Goal: Task Accomplishment & Management: Use online tool/utility

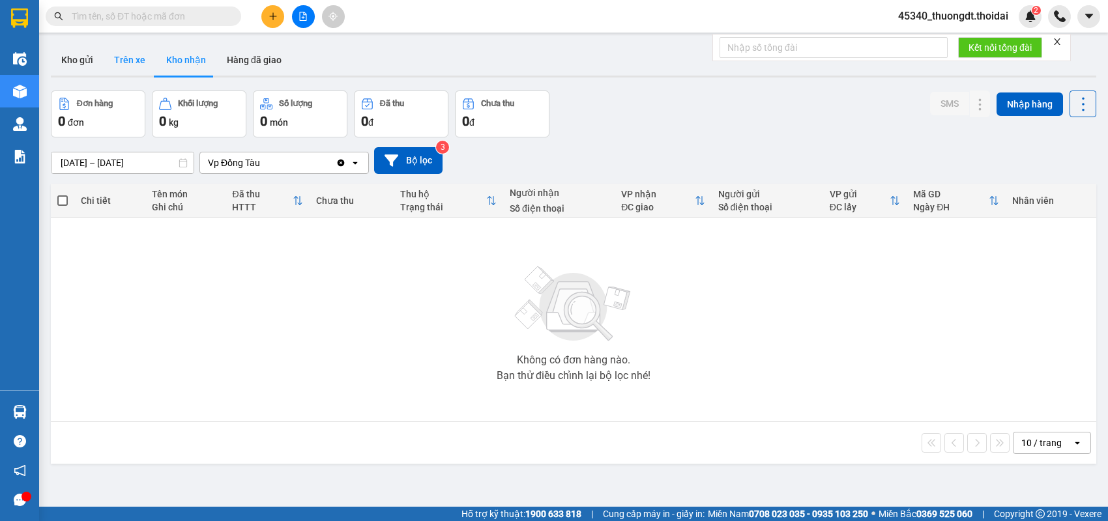
click at [107, 59] on button "Trên xe" at bounding box center [130, 59] width 52 height 31
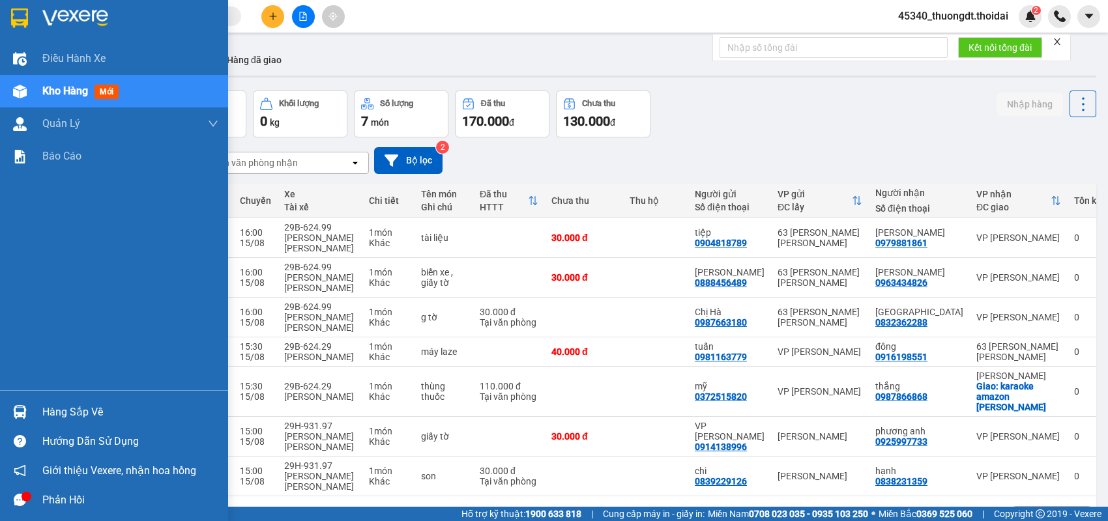
click at [55, 407] on div "Hàng sắp về" at bounding box center [130, 413] width 176 height 20
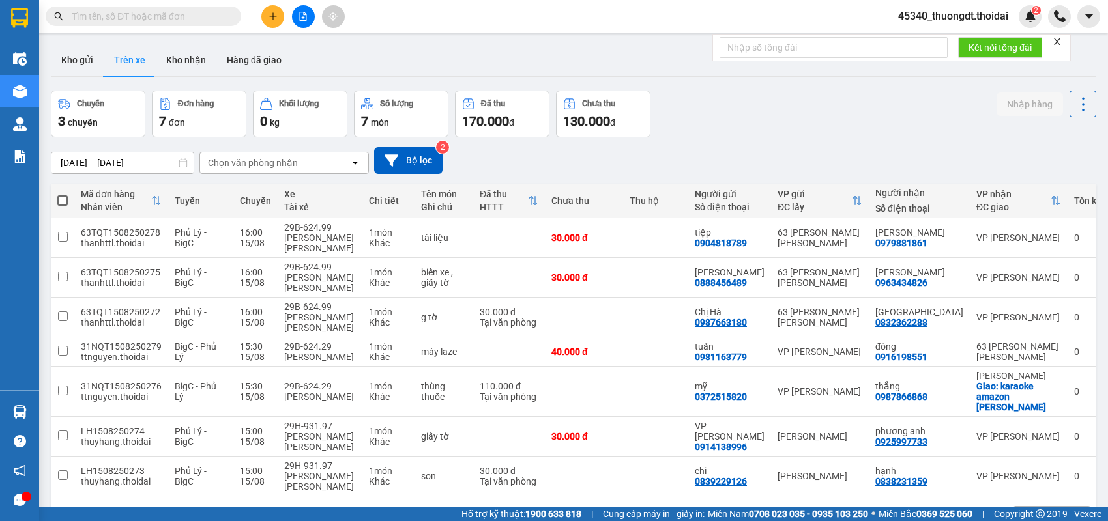
click at [197, 139] on section "Kết quả [PERSON_NAME] ( 12 ) Bộ lọc Mã ĐH Trạng thái Món hàng Thu hộ Tổng [PERS…" at bounding box center [554, 260] width 1108 height 521
click at [280, 18] on button at bounding box center [272, 16] width 23 height 23
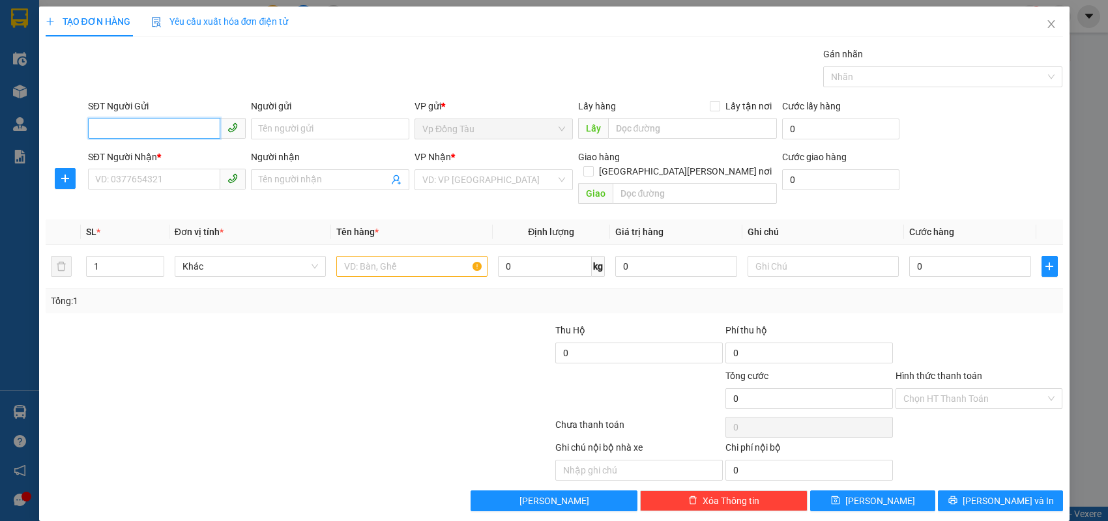
click at [205, 126] on input "SĐT Người Gửi" at bounding box center [154, 128] width 133 height 21
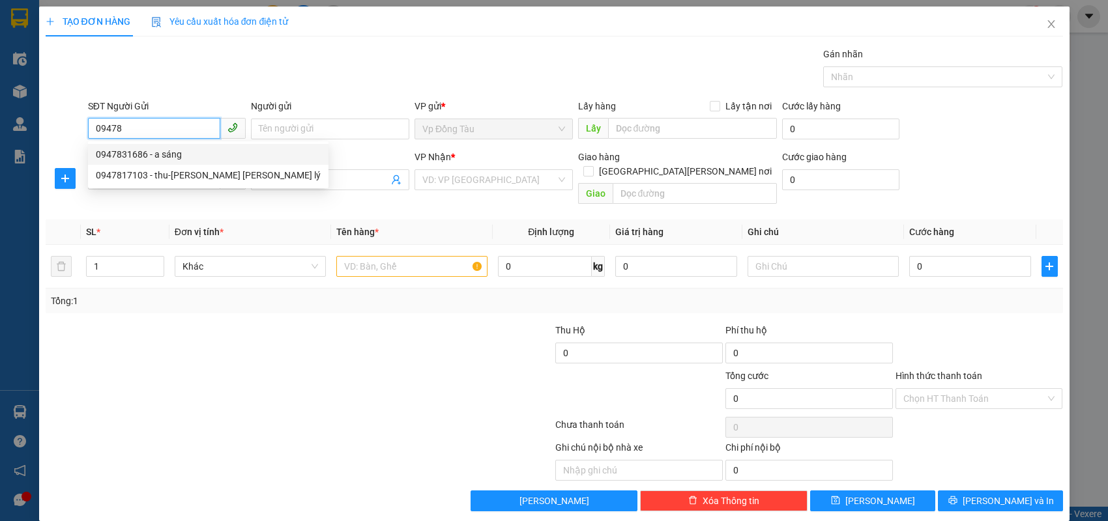
click at [175, 150] on div "0947831686 - a sáng" at bounding box center [208, 154] width 225 height 14
type input "0947831686"
type input "a sáng"
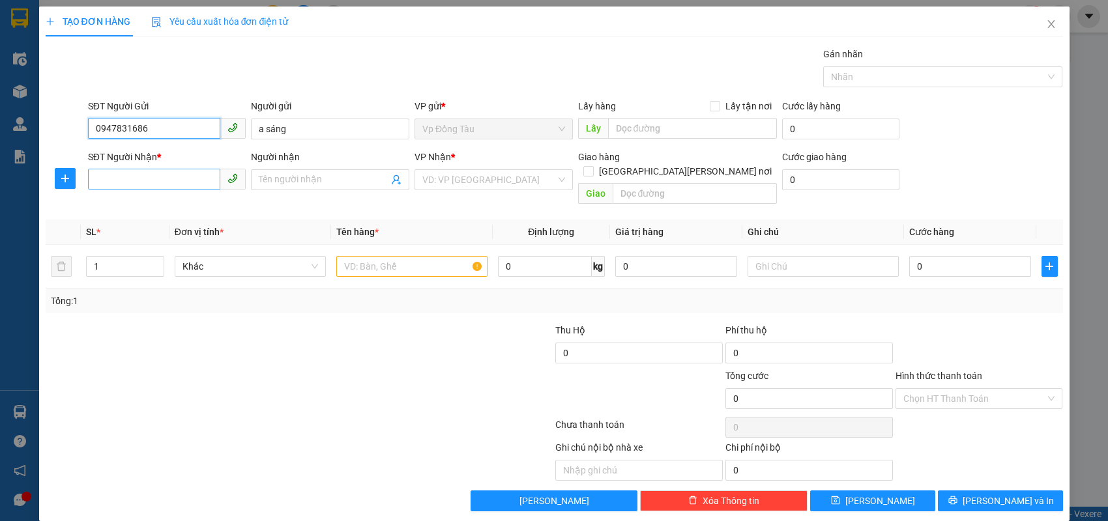
type input "0947831686"
click at [164, 177] on input "SĐT Người Nhận *" at bounding box center [154, 179] width 133 height 21
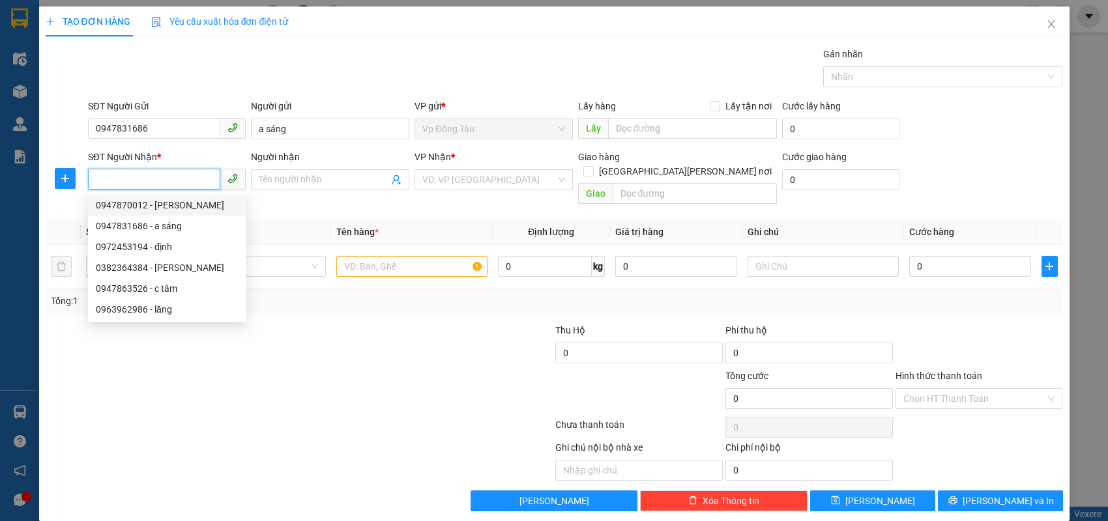
click at [189, 179] on input "SĐT Người Nhận *" at bounding box center [154, 179] width 133 height 21
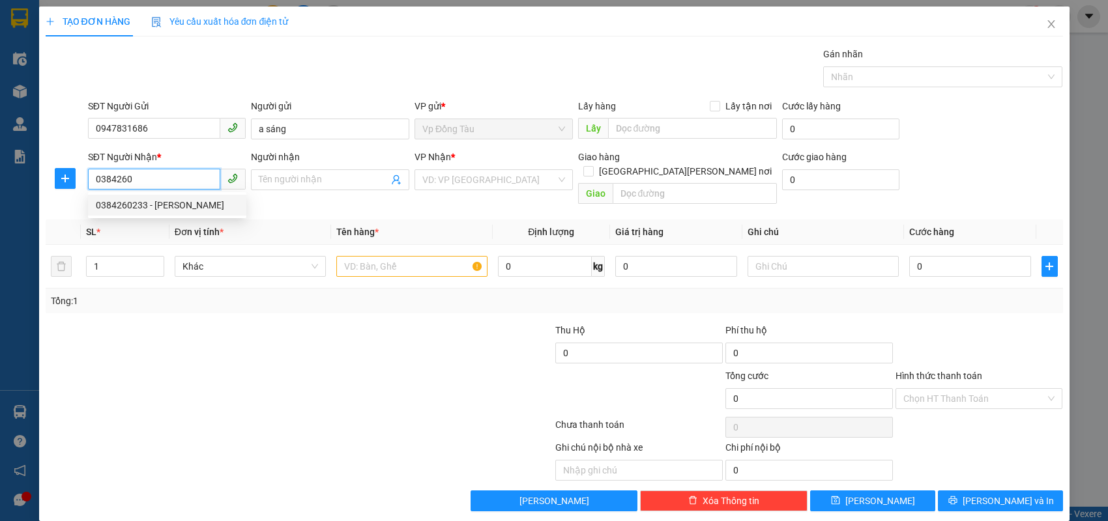
click at [171, 199] on div "0384260233 - [PERSON_NAME]" at bounding box center [167, 205] width 143 height 14
type input "0384260233"
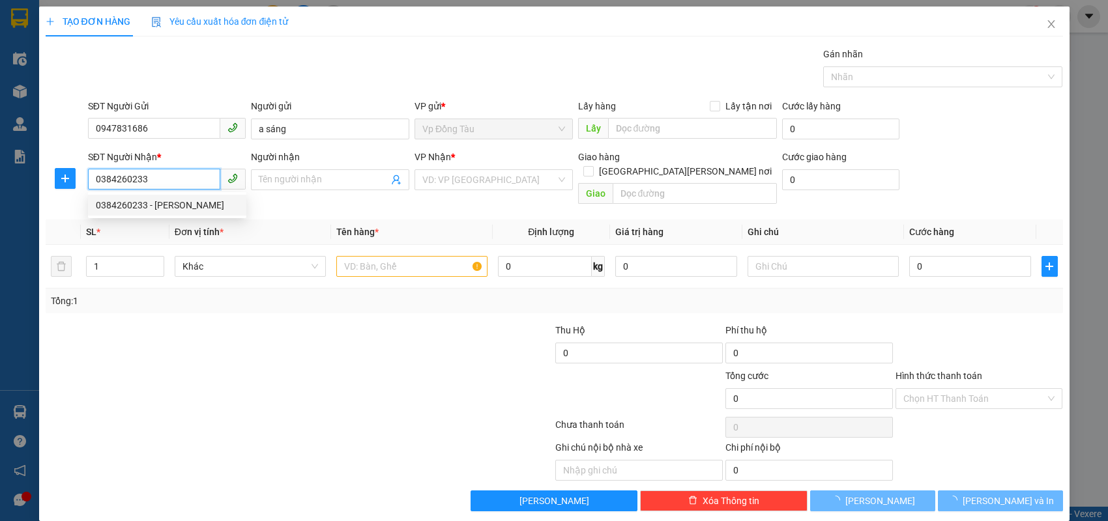
type input "dũng"
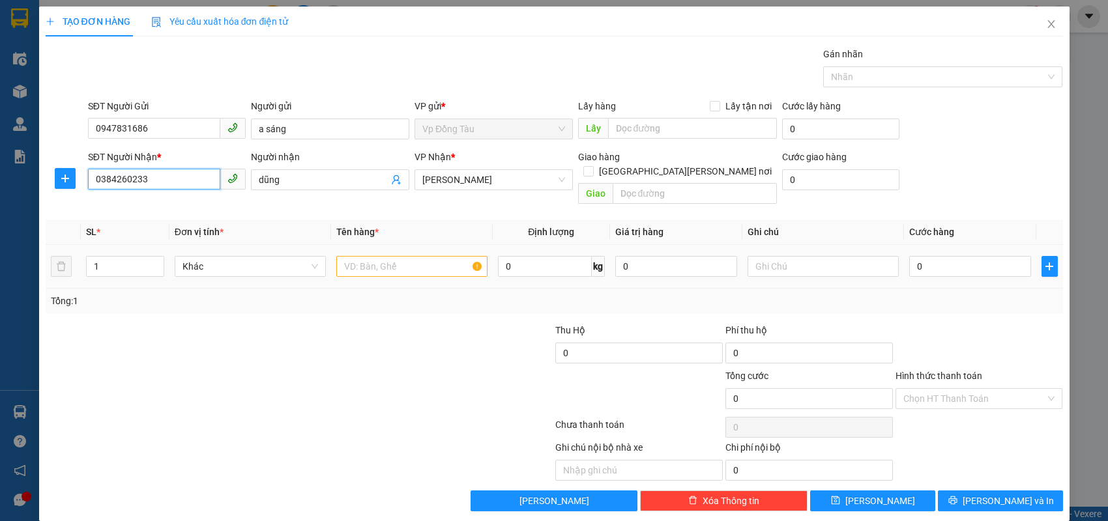
type input "0384260233"
click at [368, 257] on input "text" at bounding box center [411, 266] width 151 height 21
type input "giấy tờ"
click at [937, 256] on input "0" at bounding box center [970, 266] width 122 height 21
type input "3"
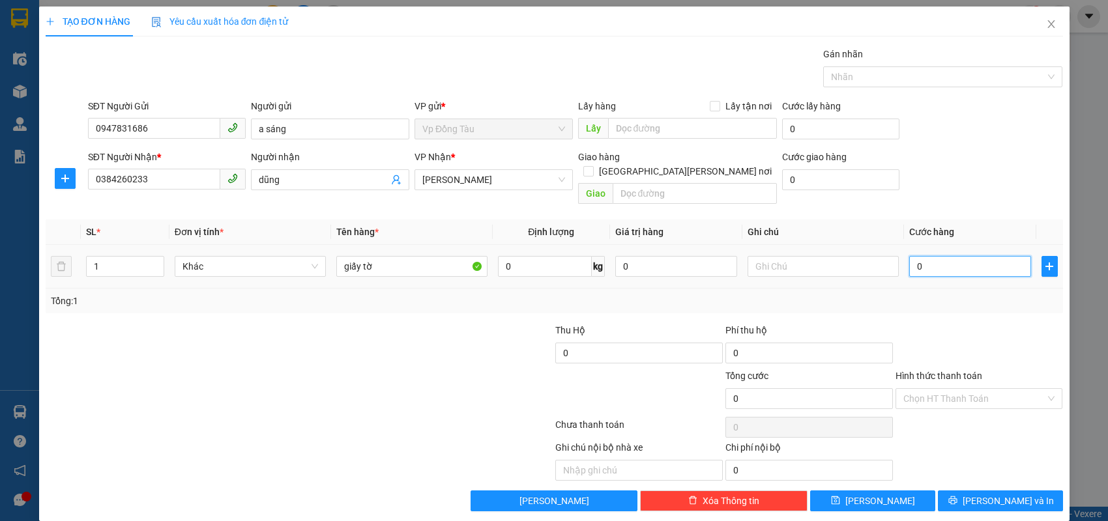
type input "3"
type input "30"
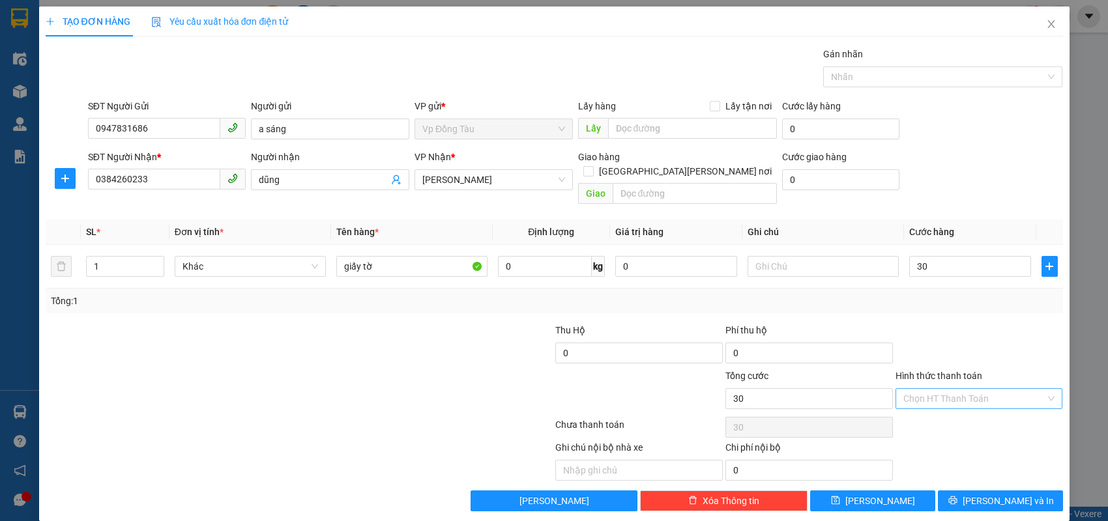
type input "30.000"
click at [947, 389] on input "Hình thức thanh toán" at bounding box center [974, 399] width 143 height 20
click at [933, 414] on div "Tại văn phòng" at bounding box center [979, 409] width 152 height 14
type input "0"
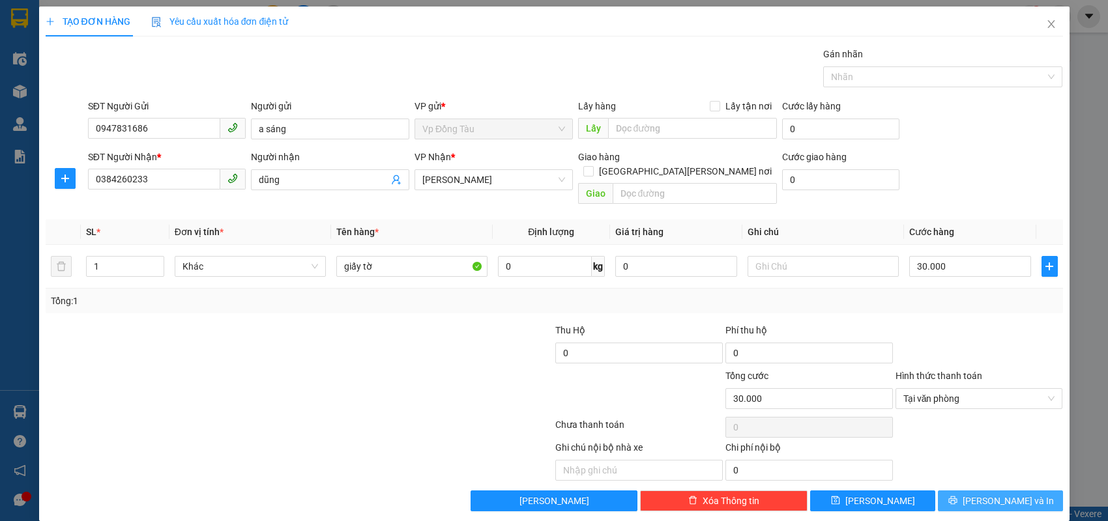
click at [957, 496] on span "printer" at bounding box center [952, 501] width 9 height 10
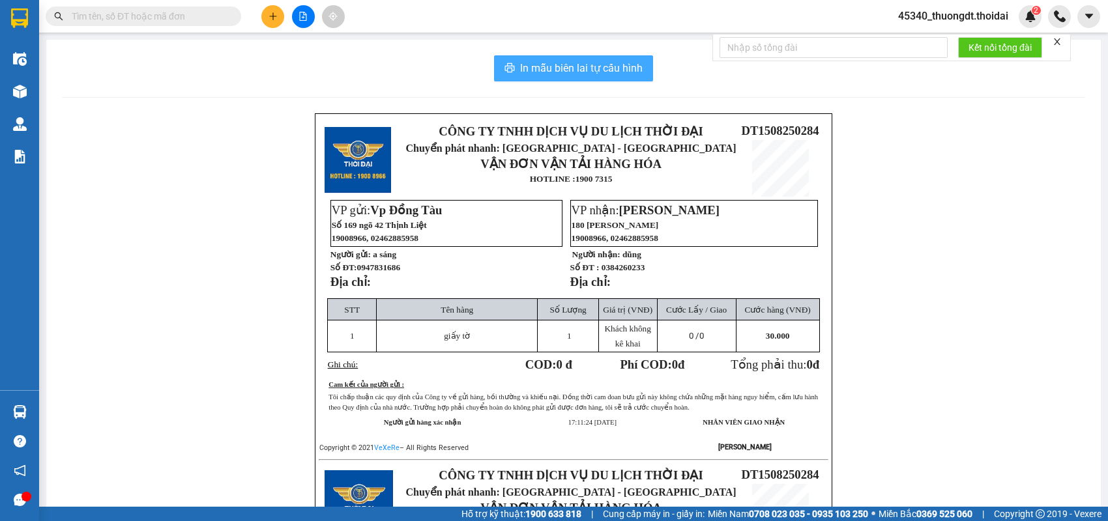
click at [582, 68] on span "In mẫu biên lai tự cấu hình" at bounding box center [581, 68] width 123 height 16
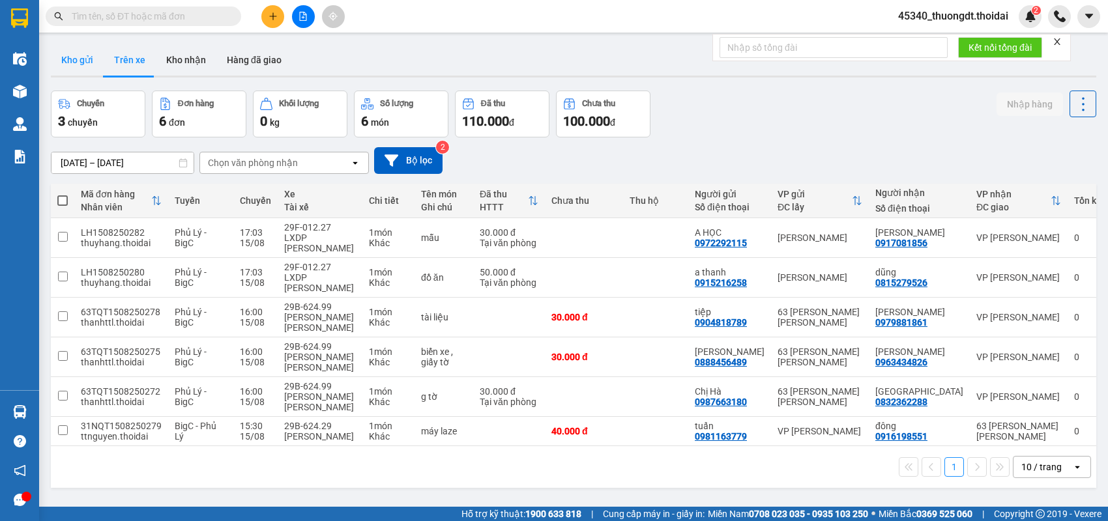
click at [91, 61] on button "Kho gửi" at bounding box center [77, 59] width 53 height 31
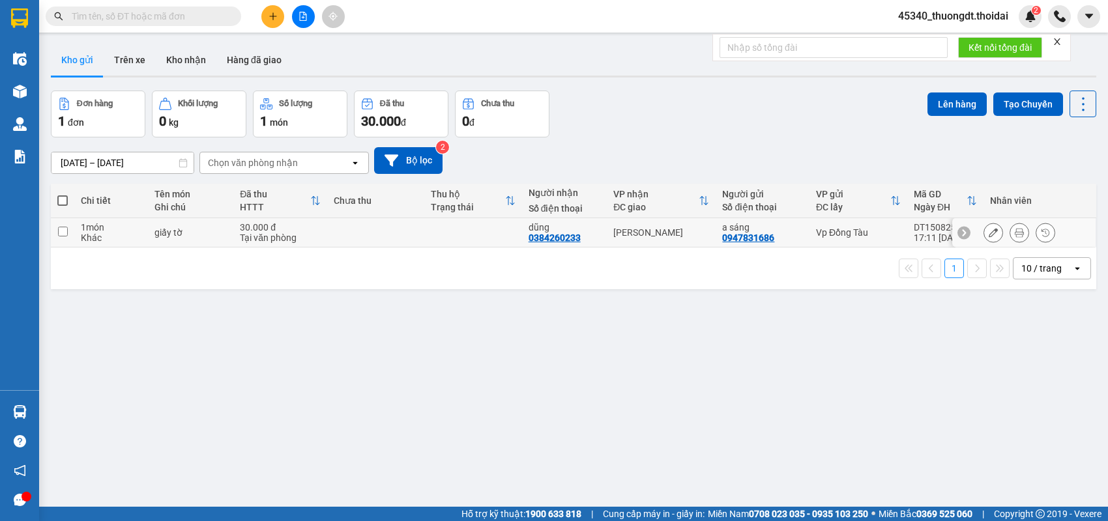
click at [63, 233] on input "checkbox" at bounding box center [63, 232] width 10 height 10
checkbox input "true"
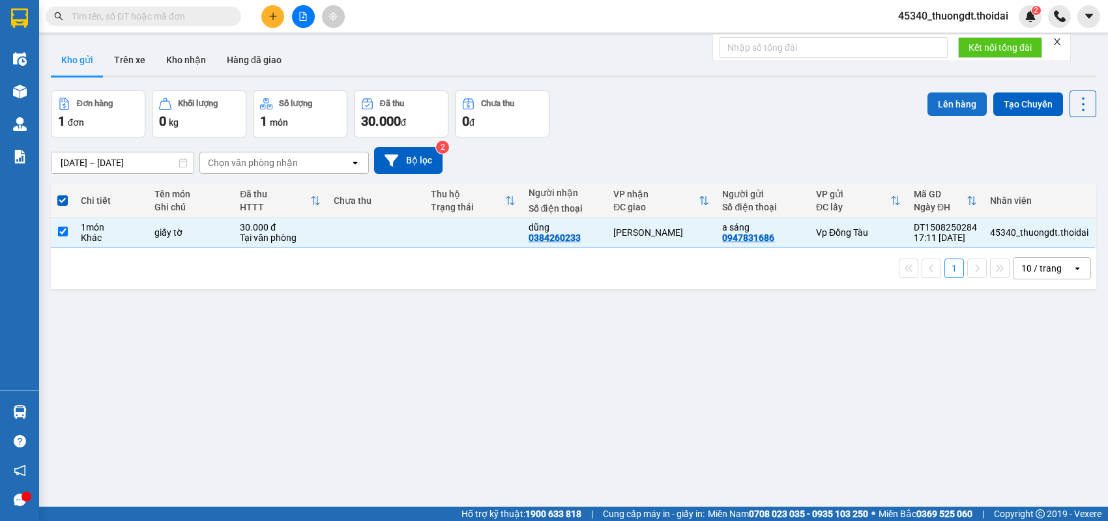
click at [938, 108] on button "Lên hàng" at bounding box center [956, 104] width 59 height 23
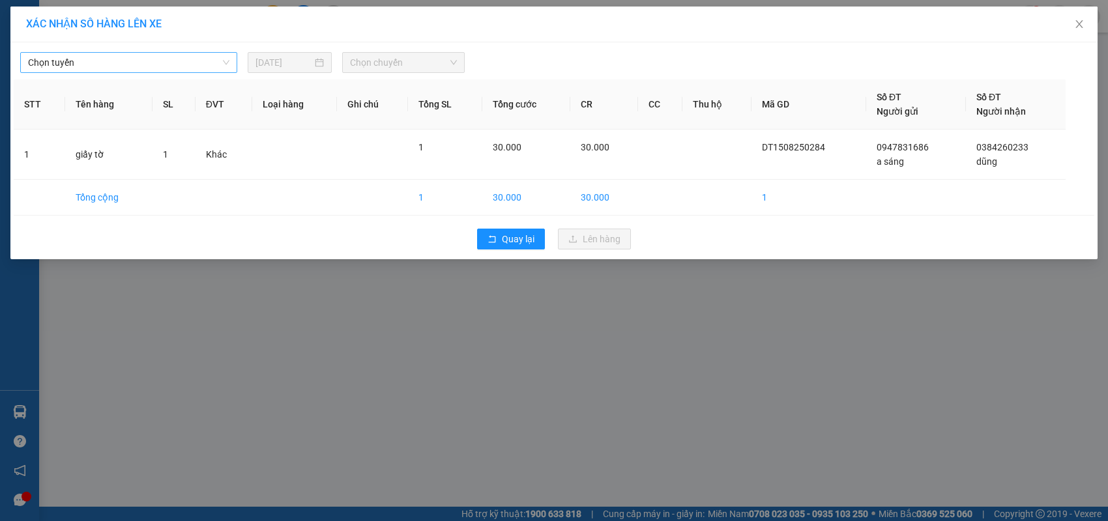
click at [155, 64] on span "Chọn tuyến" at bounding box center [128, 63] width 201 height 20
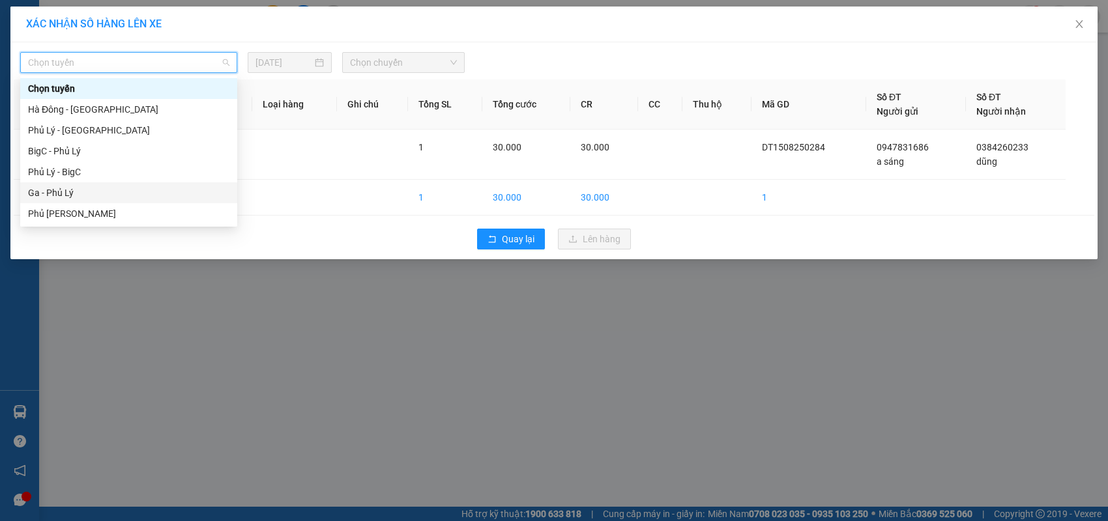
click at [95, 186] on div "Ga - Phủ Lý" at bounding box center [128, 193] width 201 height 14
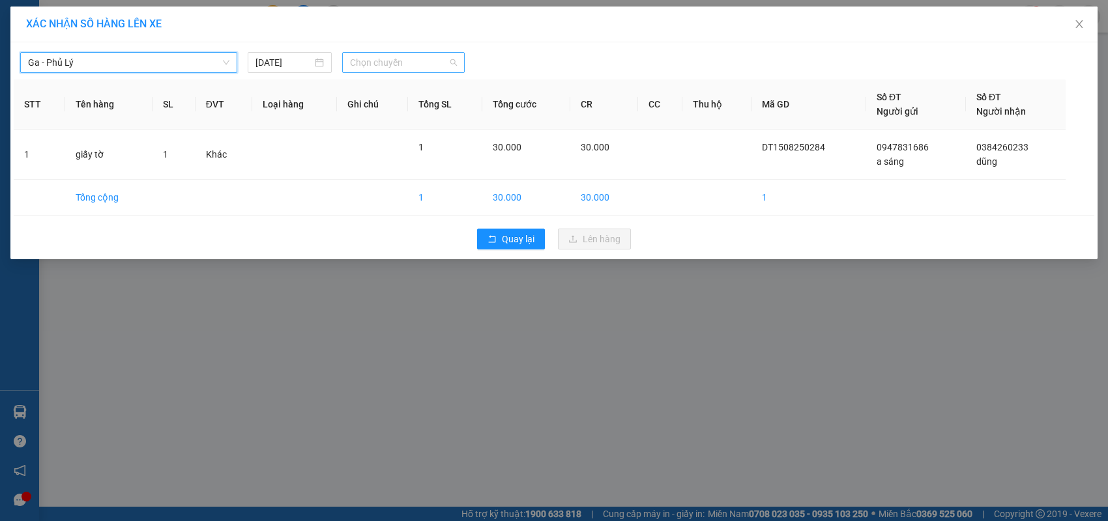
click at [401, 66] on span "Chọn chuyến" at bounding box center [403, 63] width 106 height 20
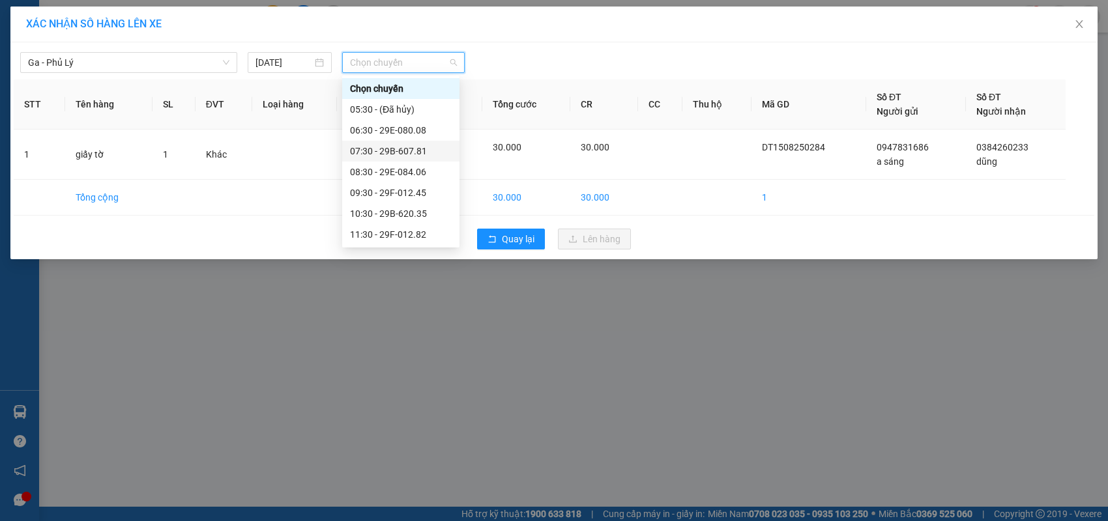
scroll to position [130, 0]
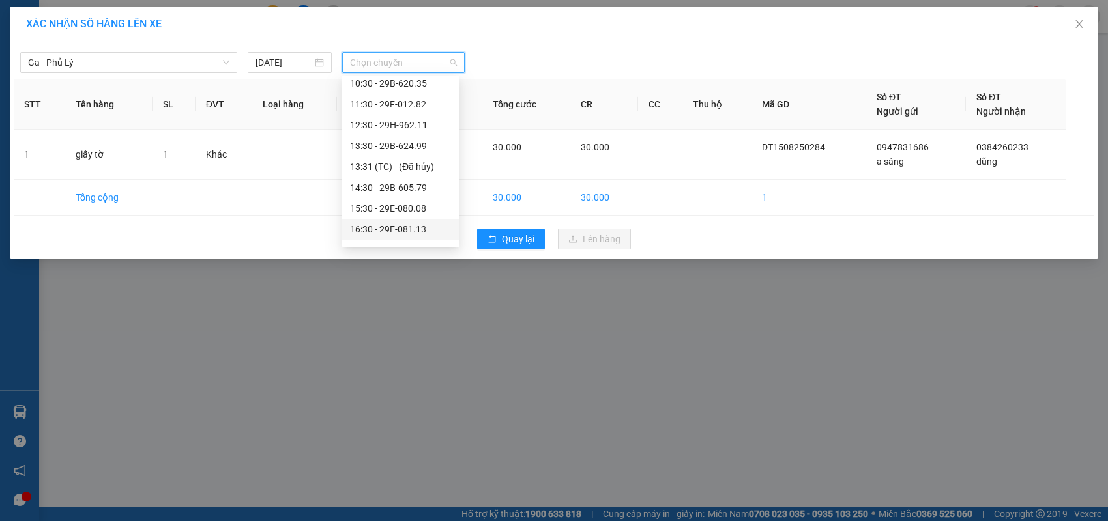
click at [405, 225] on div "16:30 - 29E-081.13" at bounding box center [401, 229] width 102 height 14
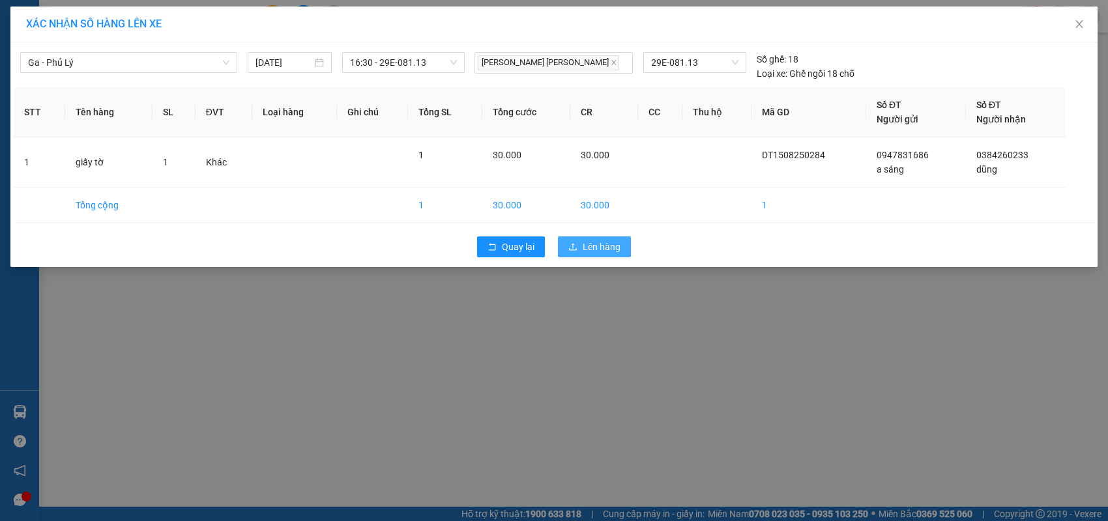
click at [580, 247] on button "Lên hàng" at bounding box center [594, 247] width 73 height 21
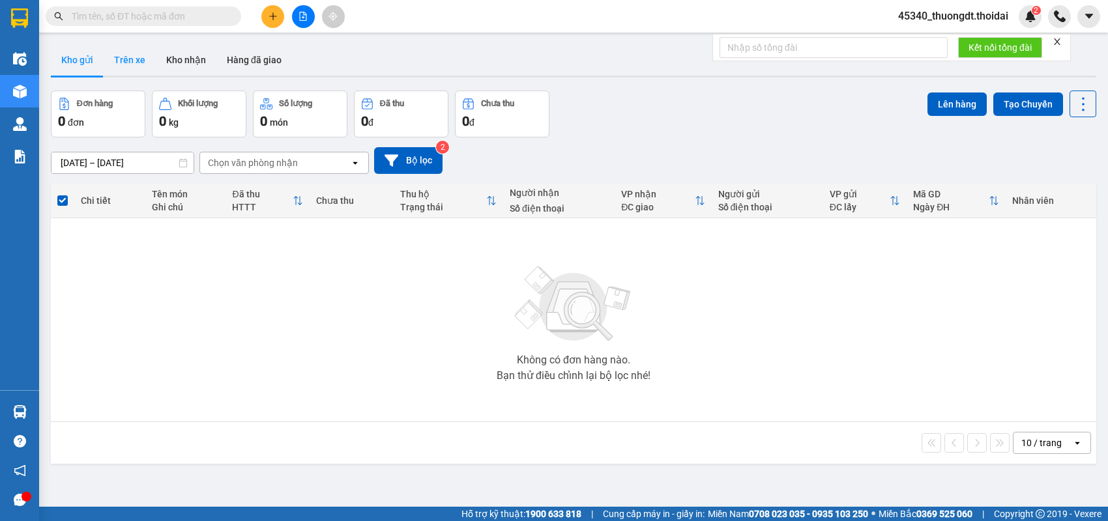
click at [119, 61] on button "Trên xe" at bounding box center [130, 59] width 52 height 31
